Goal: Transaction & Acquisition: Purchase product/service

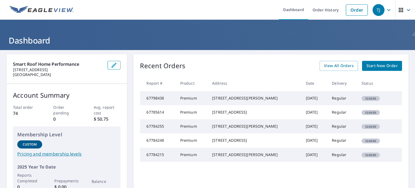
click at [242, 100] on div "[STREET_ADDRESS][PERSON_NAME]" at bounding box center [254, 97] width 85 height 5
click at [332, 66] on span "View All Orders" at bounding box center [339, 65] width 30 height 7
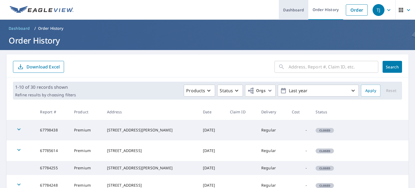
click at [288, 12] on link "Dashboard" at bounding box center [293, 10] width 29 height 20
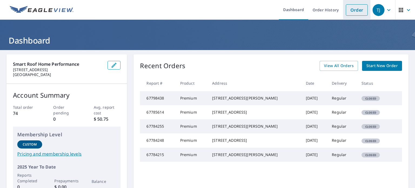
click at [357, 13] on link "Order" at bounding box center [357, 9] width 22 height 11
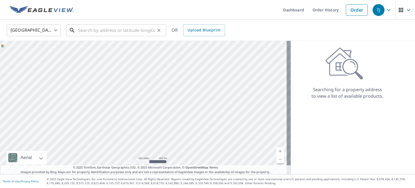
click at [99, 29] on input "text" at bounding box center [116, 30] width 77 height 15
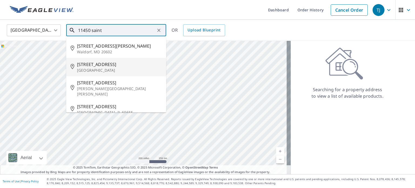
click at [96, 64] on span "[STREET_ADDRESS]" at bounding box center [119, 64] width 85 height 6
type input "[STREET_ADDRESS][PERSON_NAME]"
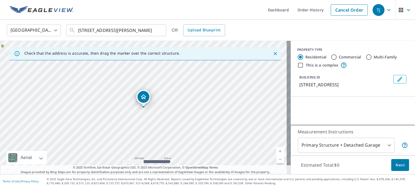
scroll to position [41, 0]
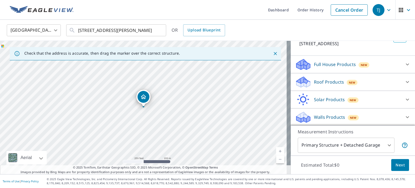
click at [382, 83] on div "Roof Products New" at bounding box center [348, 82] width 106 height 13
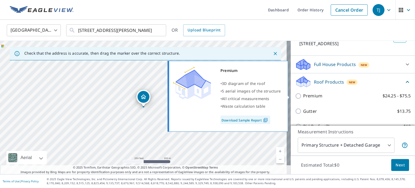
click at [295, 94] on input "Premium $24.25 - $75.5" at bounding box center [299, 96] width 8 height 6
checkbox input "true"
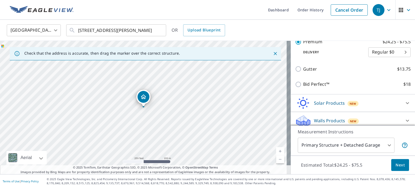
scroll to position [107, 0]
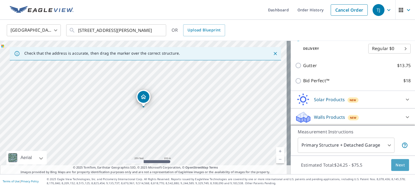
click at [396, 164] on span "Next" at bounding box center [400, 165] width 9 height 7
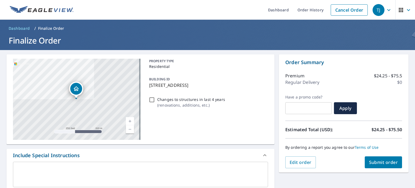
scroll to position [27, 0]
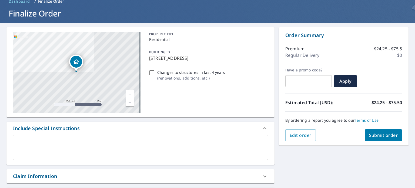
click at [374, 138] on button "Submit order" at bounding box center [384, 135] width 38 height 12
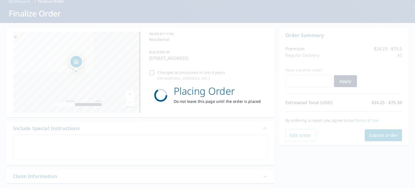
scroll to position [0, 0]
